Goal: Navigation & Orientation: Find specific page/section

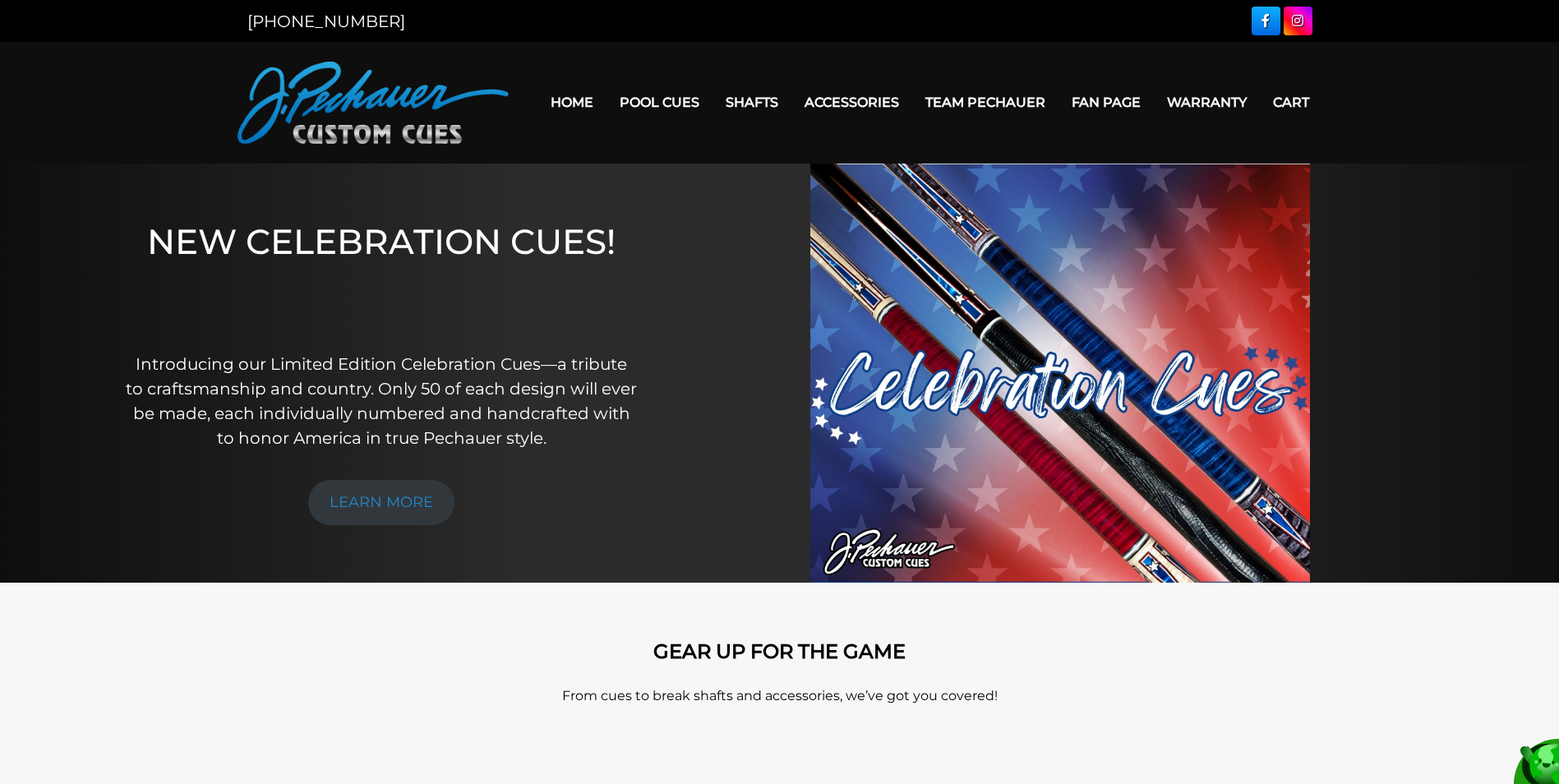
click at [571, 102] on link "Home" at bounding box center [572, 102] width 69 height 42
click at [375, 486] on link "LEARN MORE" at bounding box center [381, 502] width 147 height 46
click at [399, 497] on link "LEARN MORE" at bounding box center [381, 502] width 147 height 46
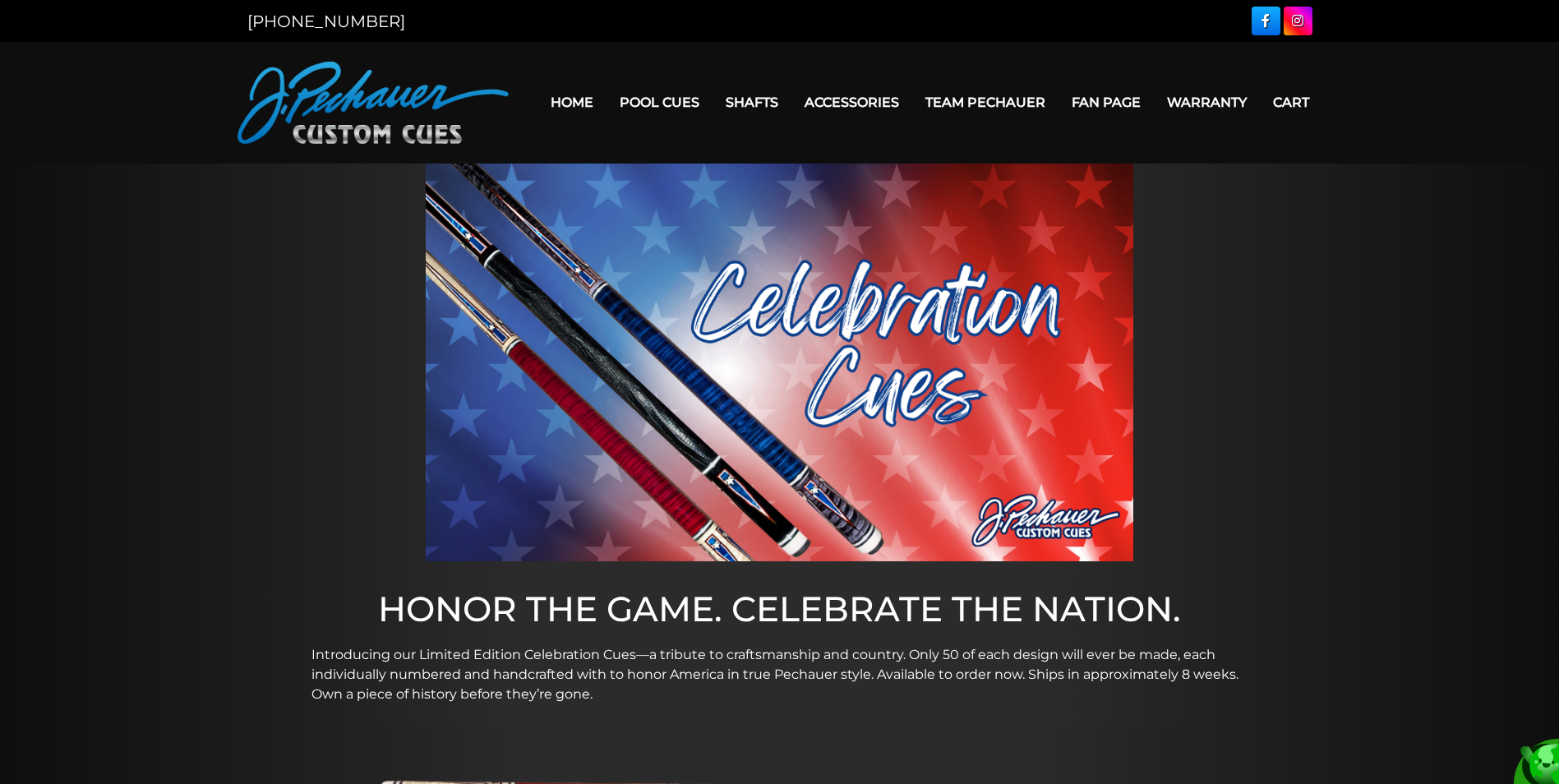
click at [584, 103] on link "Home" at bounding box center [572, 102] width 69 height 42
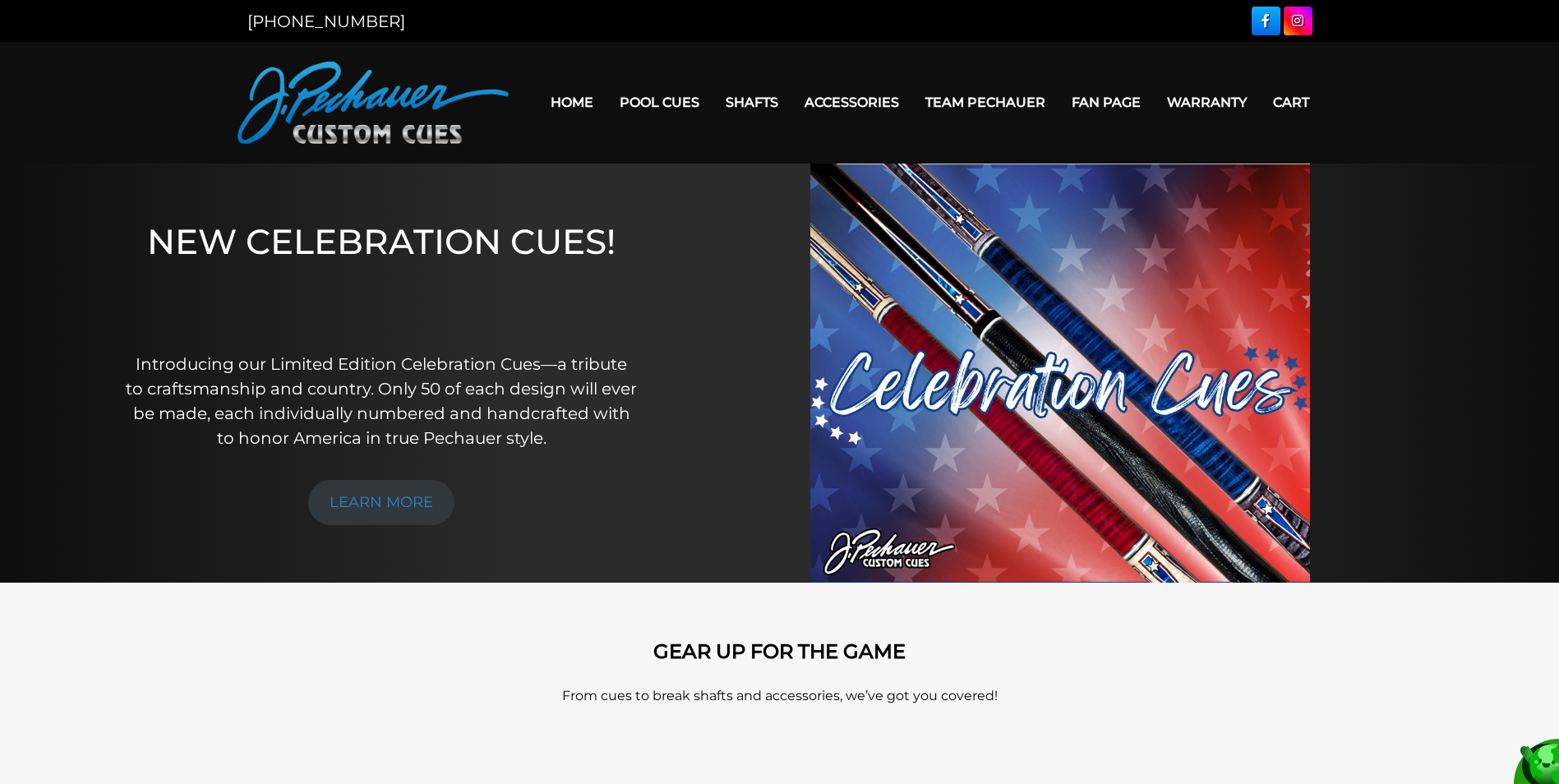
click at [572, 91] on link "Home" at bounding box center [572, 102] width 69 height 42
click at [955, 100] on link "Team Pechauer" at bounding box center [985, 102] width 147 height 42
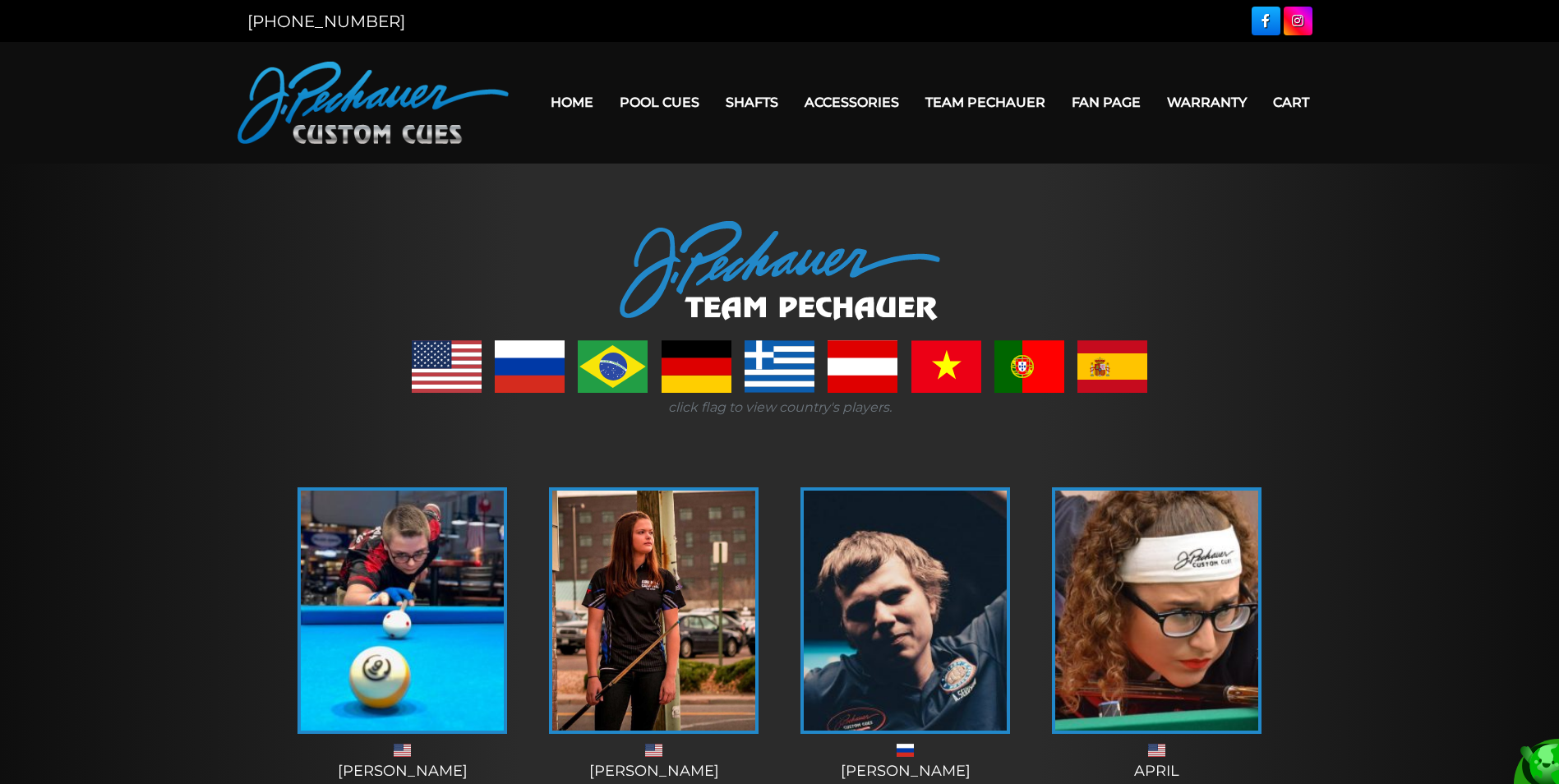
click at [579, 107] on link "Home" at bounding box center [572, 102] width 69 height 42
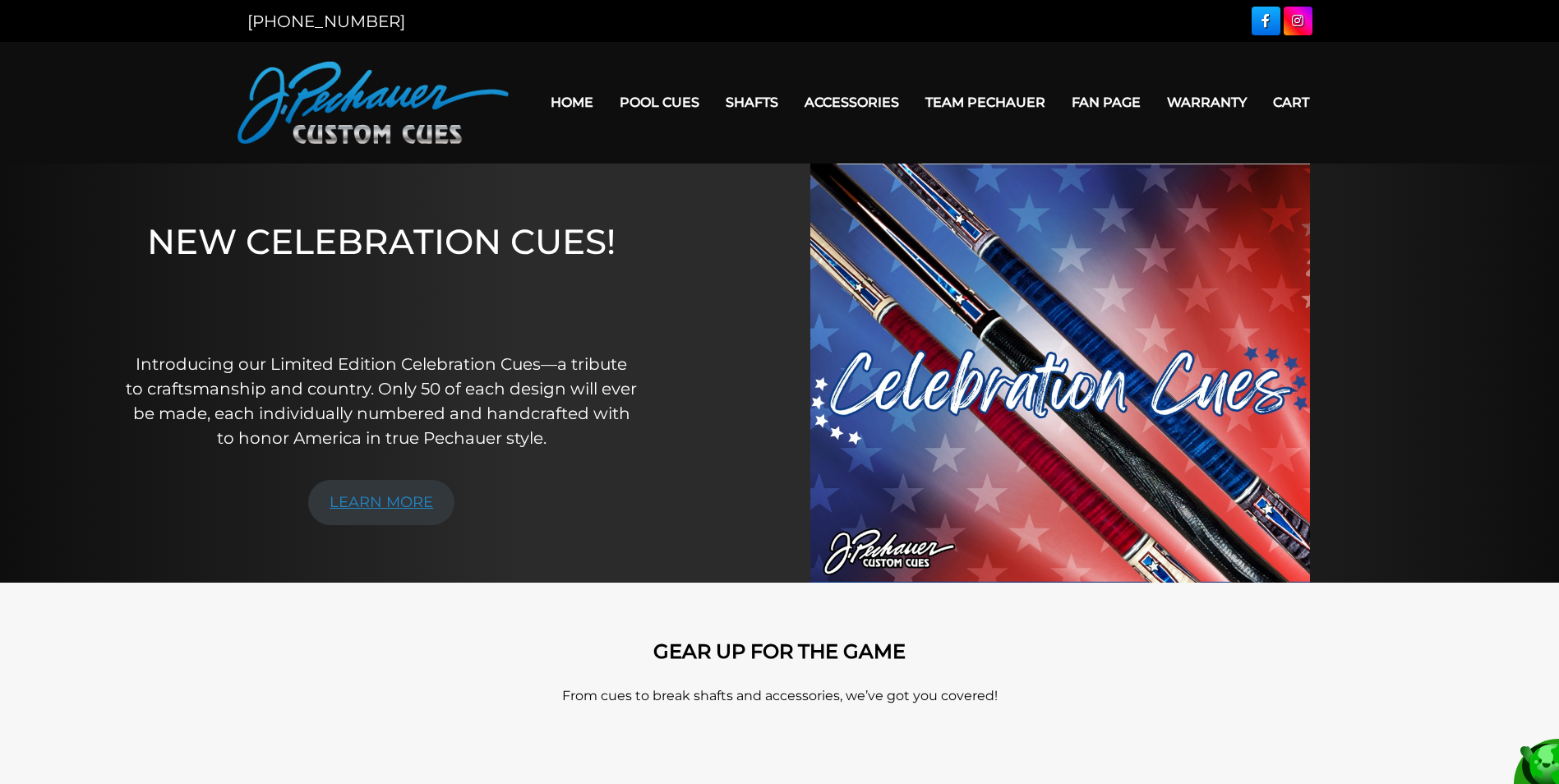
click at [399, 494] on link "LEARN MORE" at bounding box center [381, 502] width 147 height 46
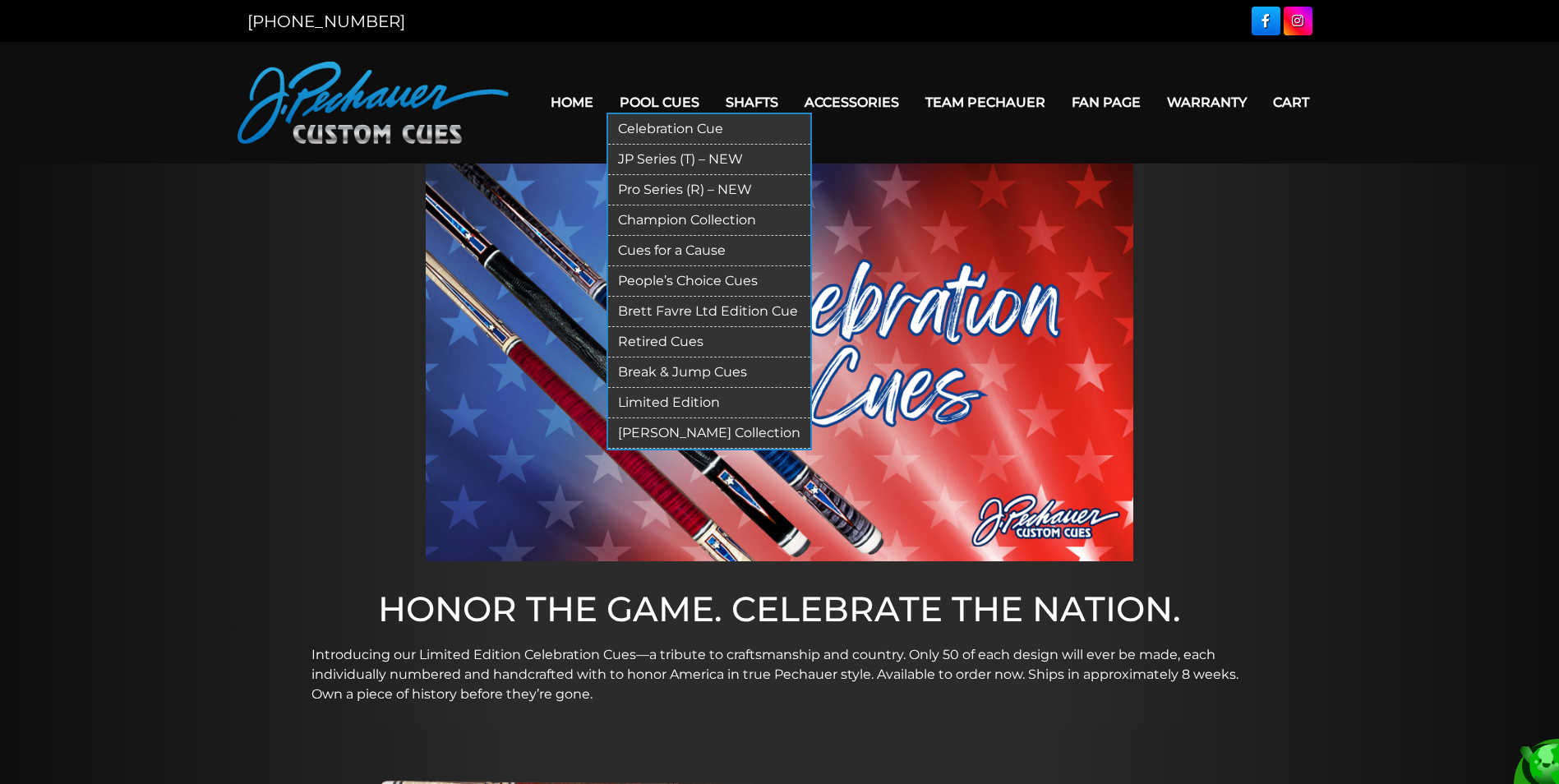
click at [656, 92] on link "Pool Cues" at bounding box center [660, 102] width 106 height 42
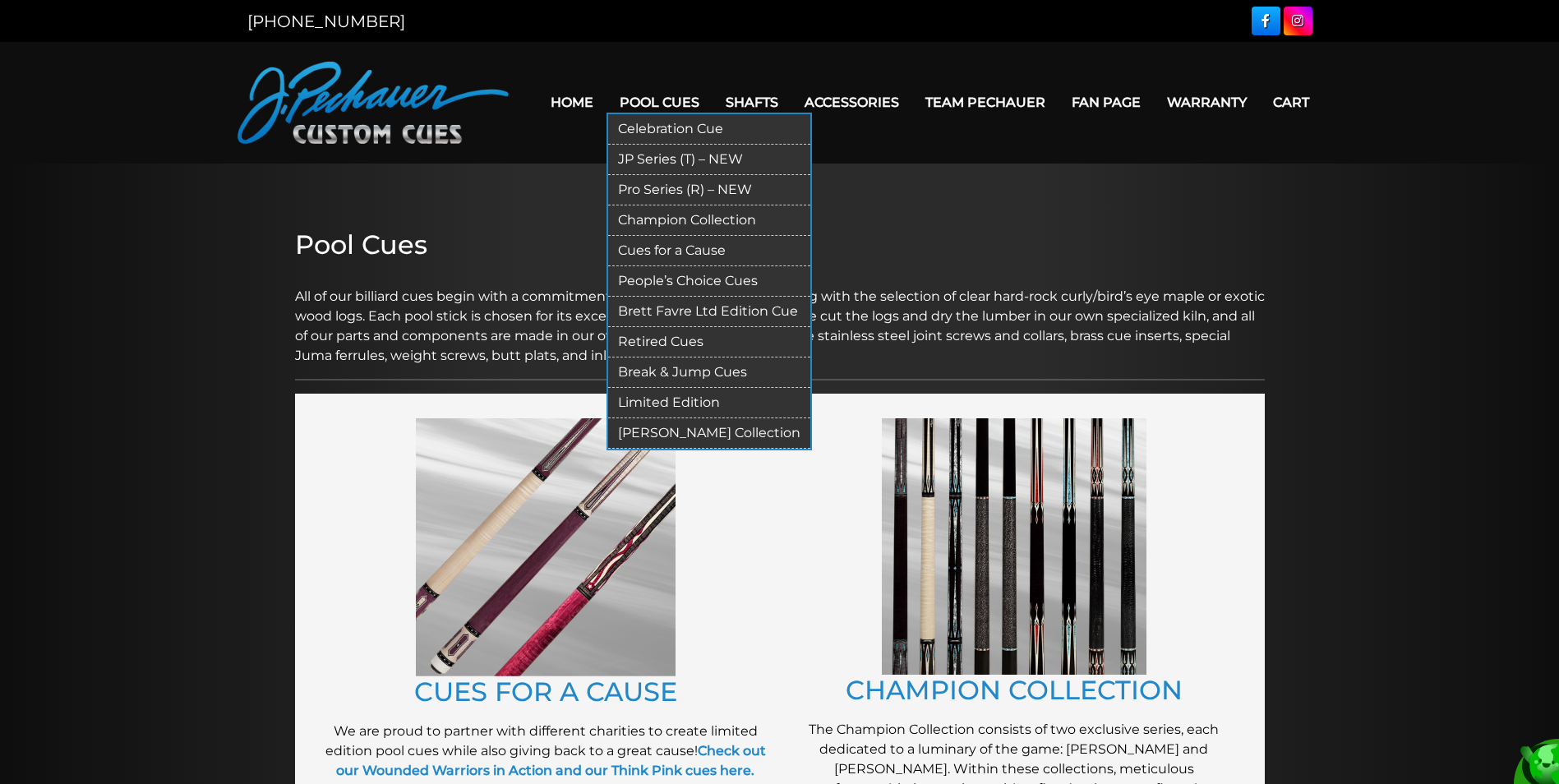
click at [651, 160] on link "JP Series (T) – NEW" at bounding box center [709, 160] width 202 height 31
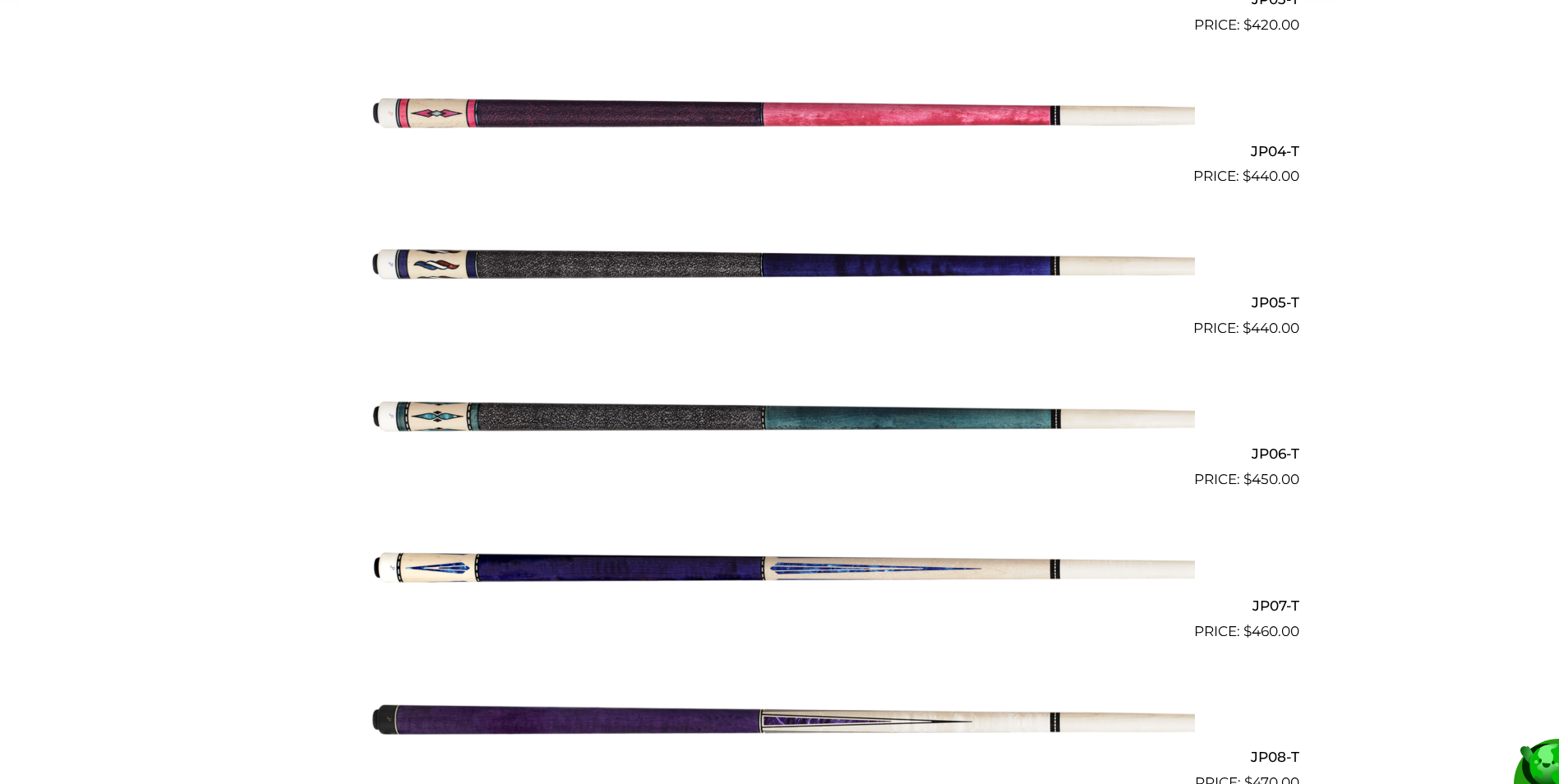
scroll to position [945, 0]
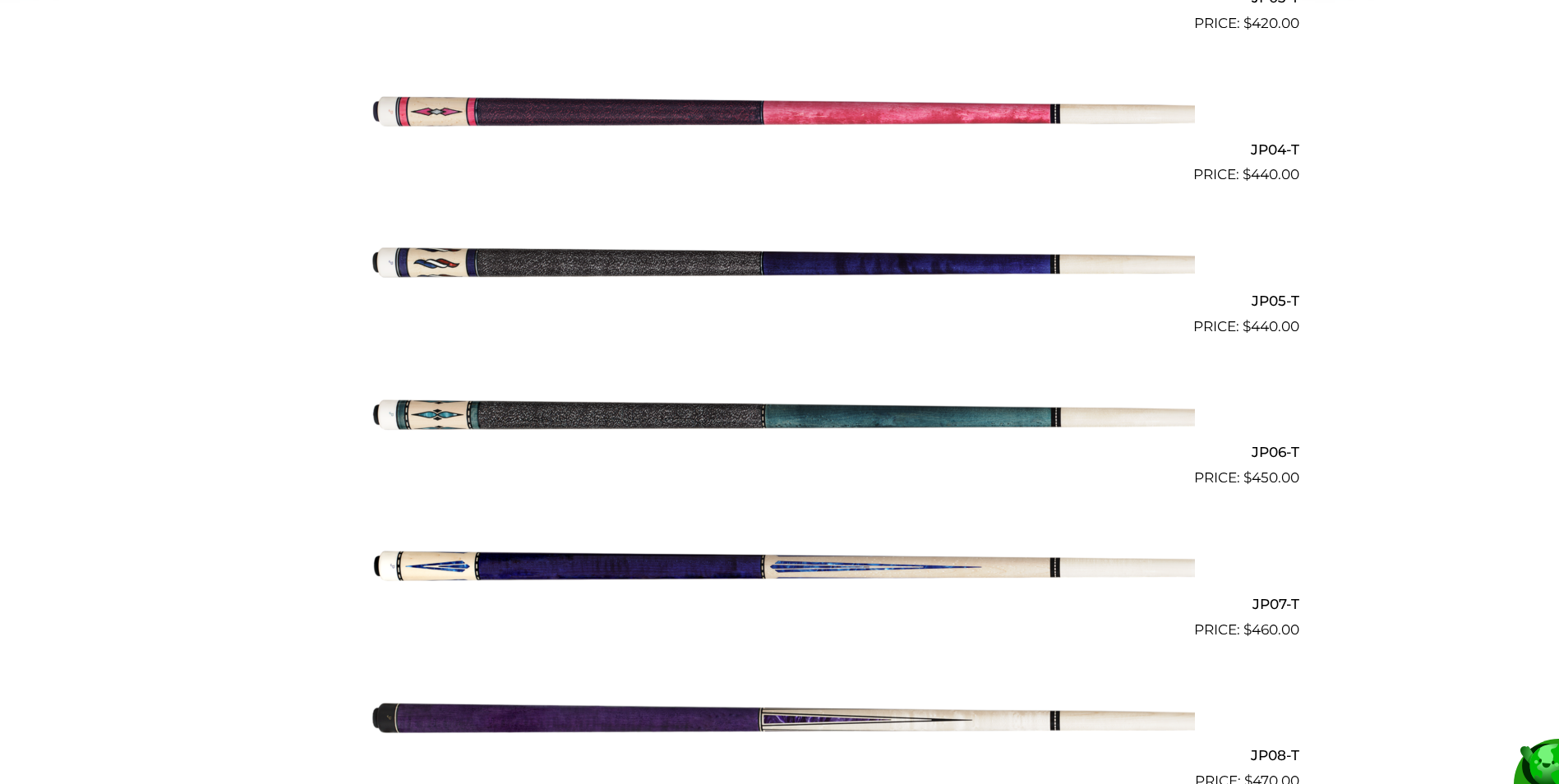
click at [1006, 419] on img at bounding box center [780, 413] width 830 height 138
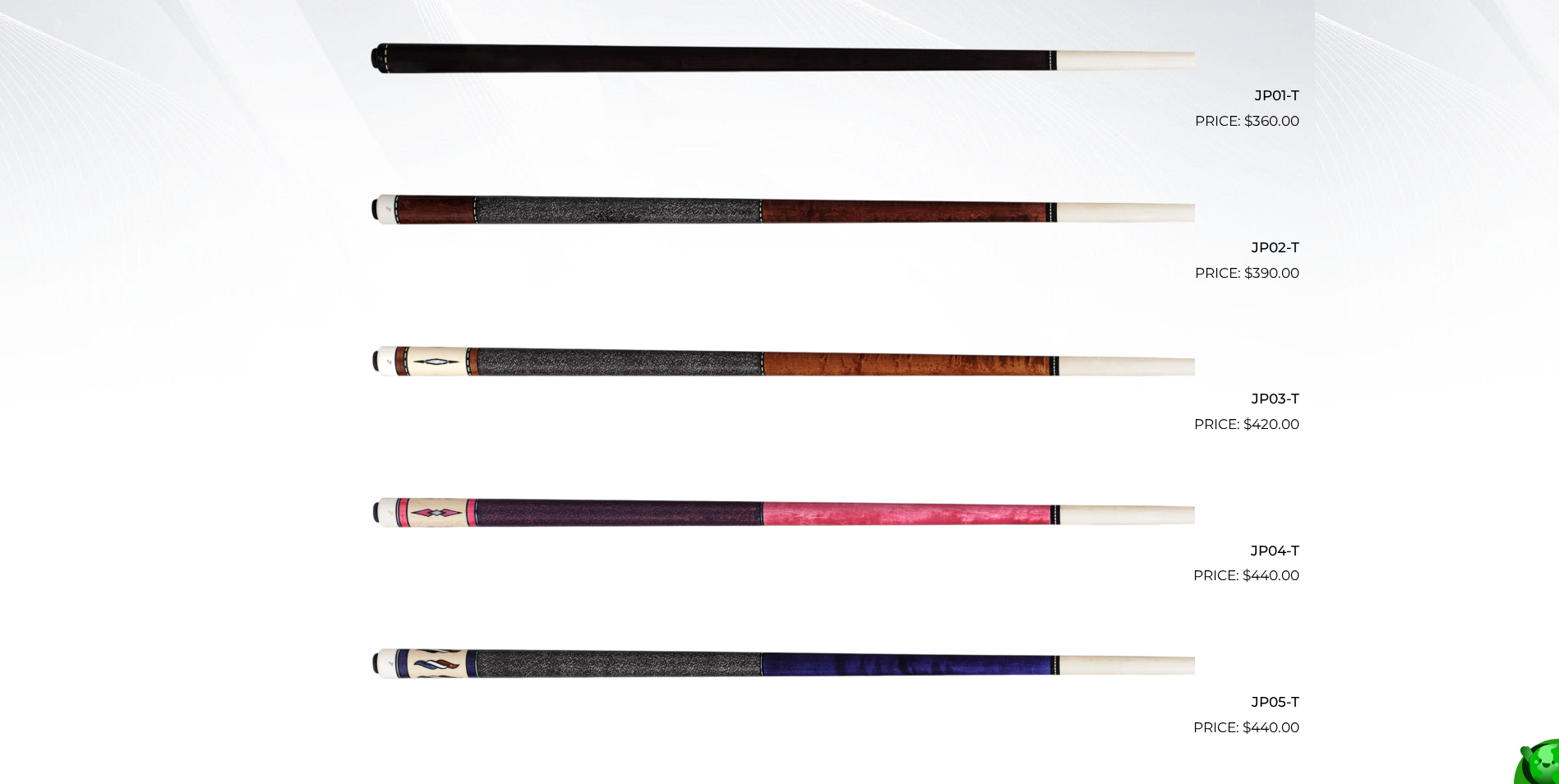
scroll to position [0, 0]
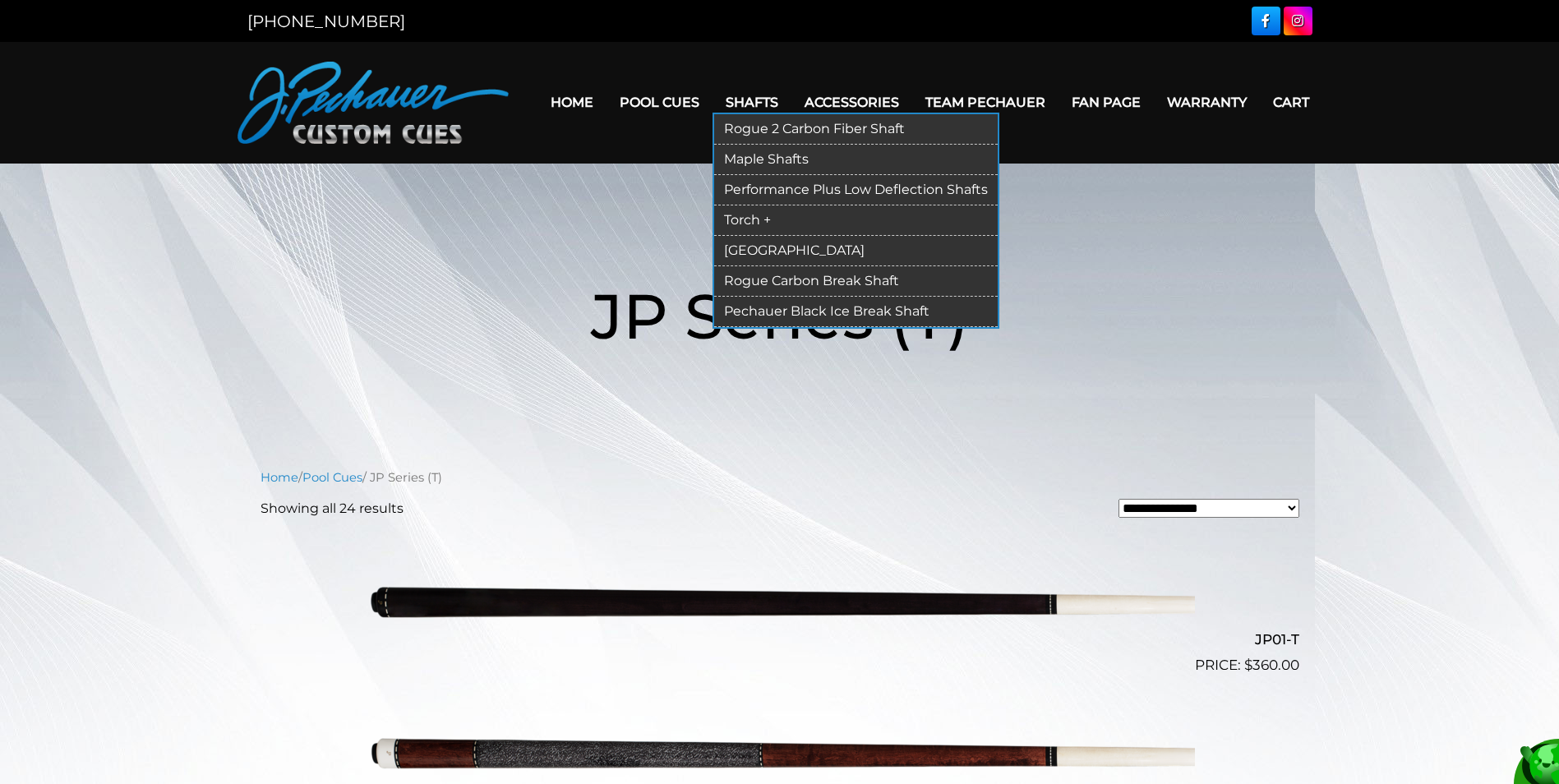
click at [787, 162] on link "Maple Shafts" at bounding box center [856, 160] width 283 height 31
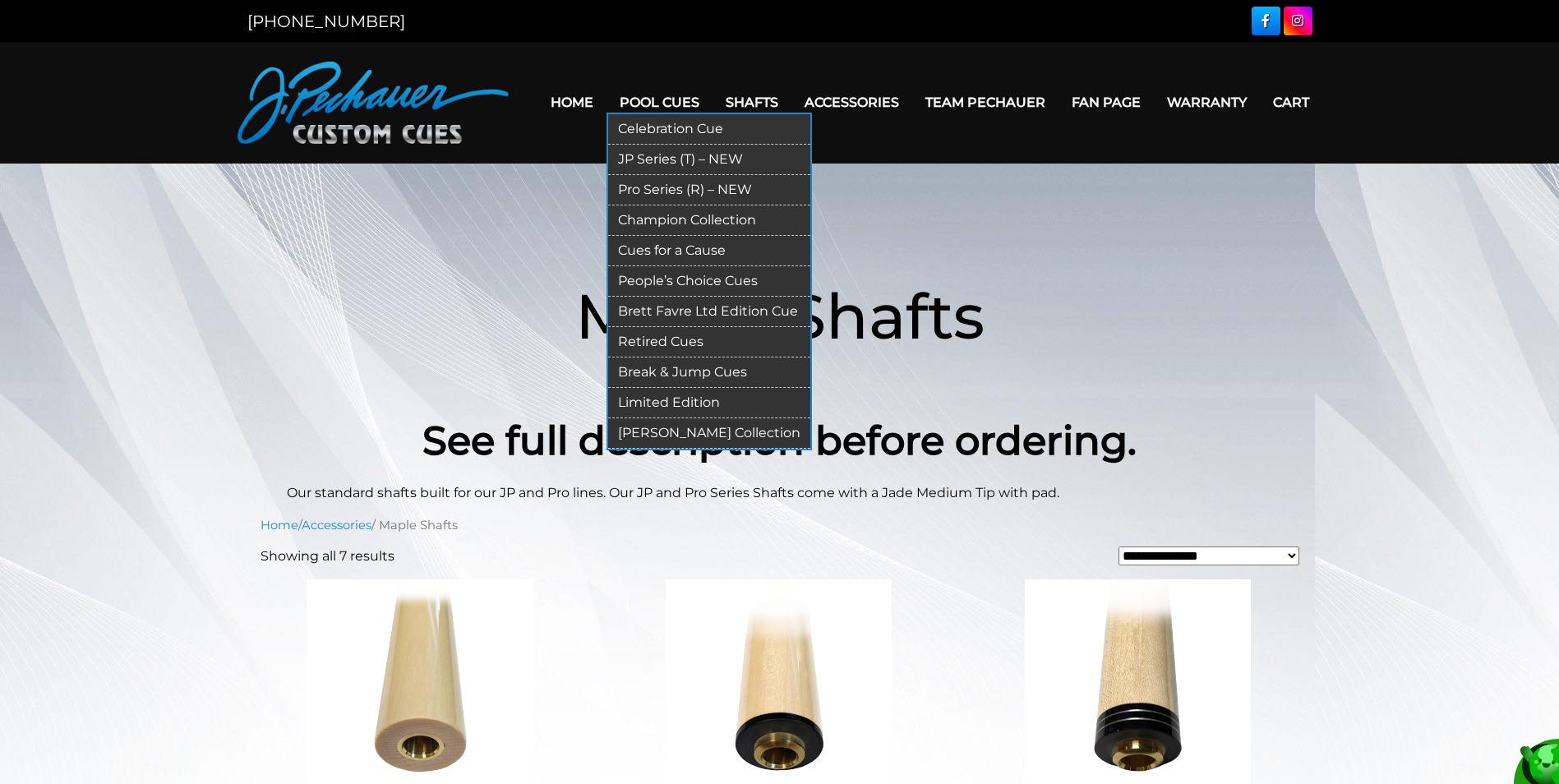
click at [709, 363] on link "Break & Jump Cues" at bounding box center [709, 372] width 202 height 31
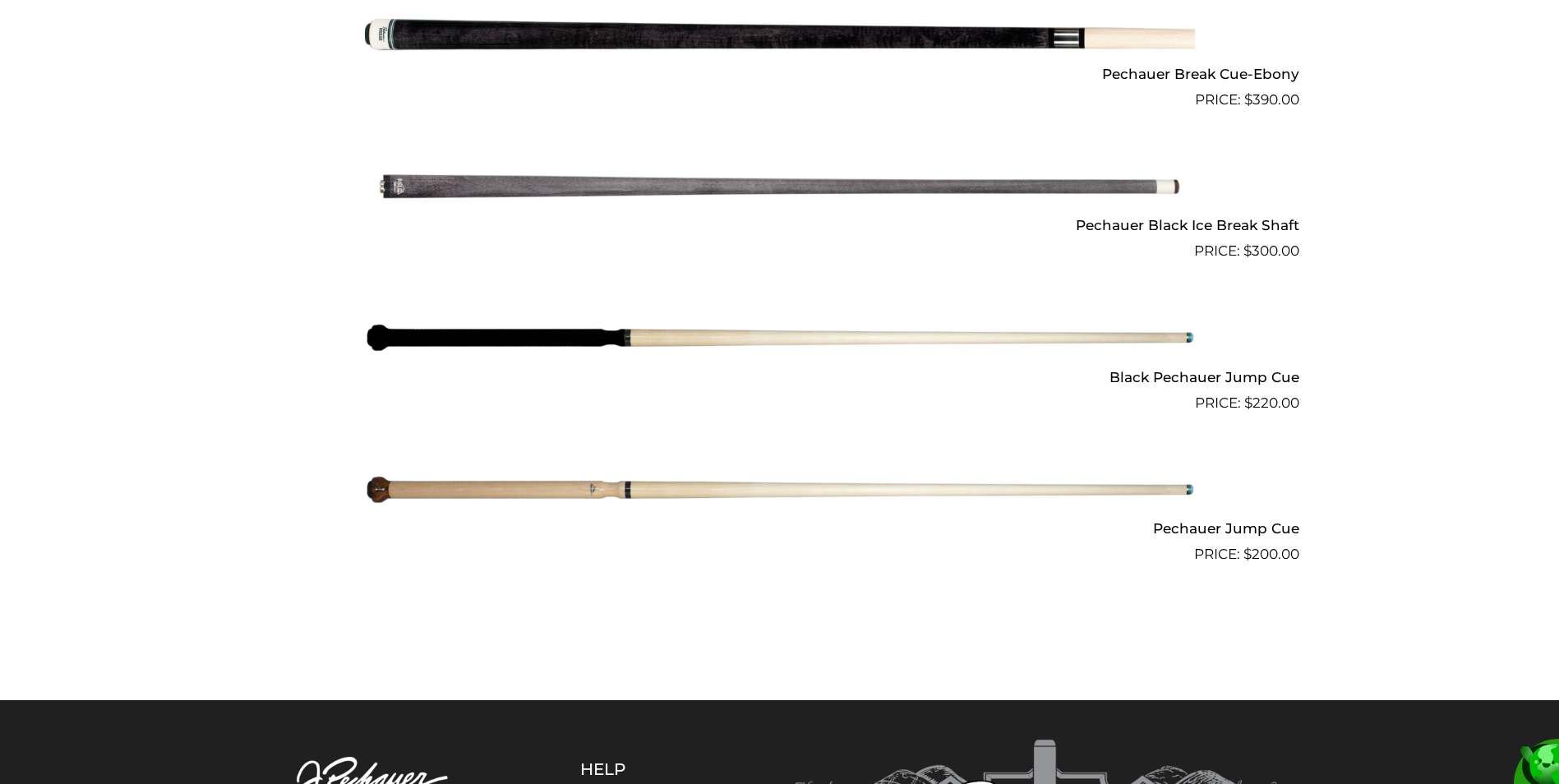
scroll to position [1274, 0]
